Goal: Navigation & Orientation: Go to known website

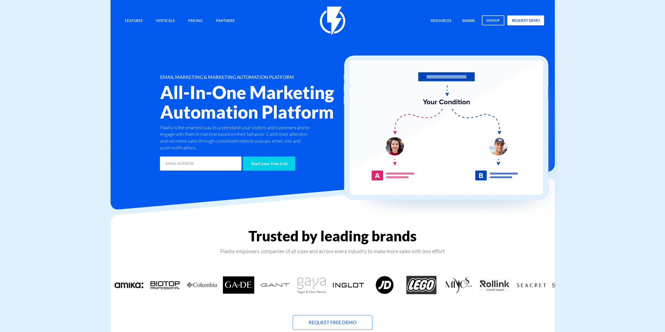
click at [464, 21] on link "signin" at bounding box center [468, 20] width 20 height 11
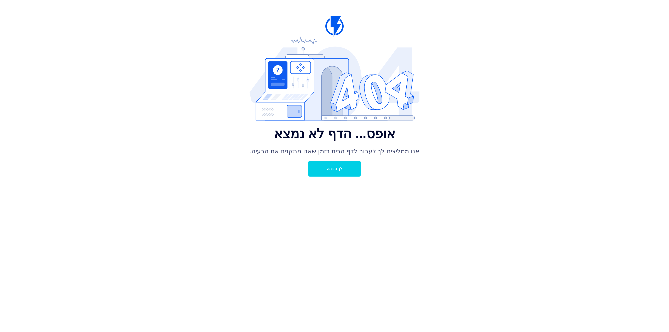
click at [343, 170] on link "לך הביתה" at bounding box center [334, 169] width 52 height 16
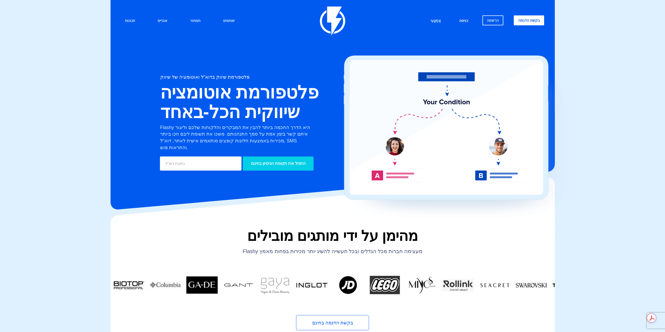
click at [470, 23] on link "כניסה" at bounding box center [463, 20] width 17 height 11
